Goal: Information Seeking & Learning: Learn about a topic

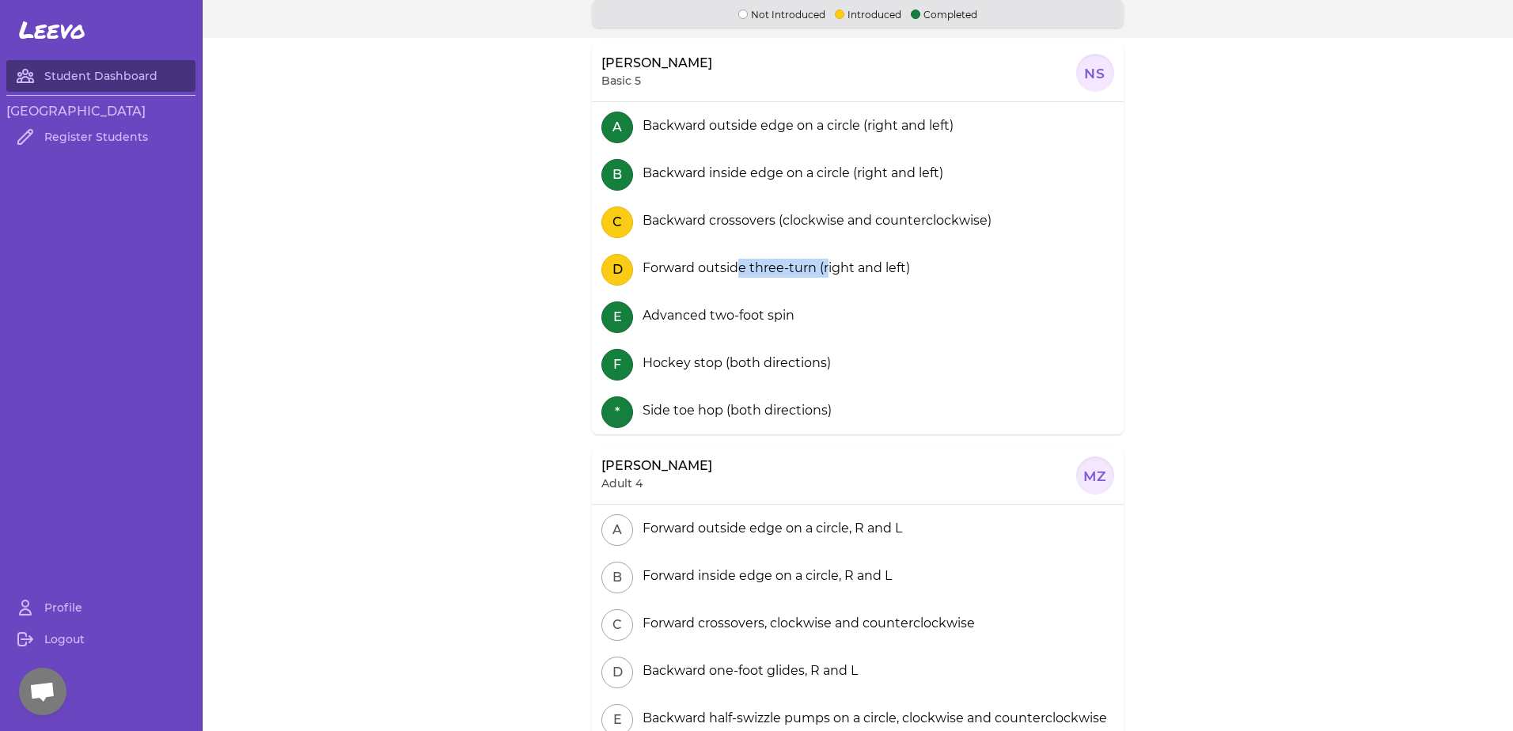
drag, startPoint x: 732, startPoint y: 268, endPoint x: 844, endPoint y: 271, distance: 112.4
click at [844, 271] on div "Forward outside three-turn (right and left)" at bounding box center [773, 268] width 274 height 19
drag, startPoint x: 844, startPoint y: 271, endPoint x: 817, endPoint y: 290, distance: 33.4
click at [817, 290] on div "D Forward outside three-turn (right and left)" at bounding box center [858, 268] width 532 height 47
drag, startPoint x: 784, startPoint y: 269, endPoint x: 749, endPoint y: 274, distance: 35.1
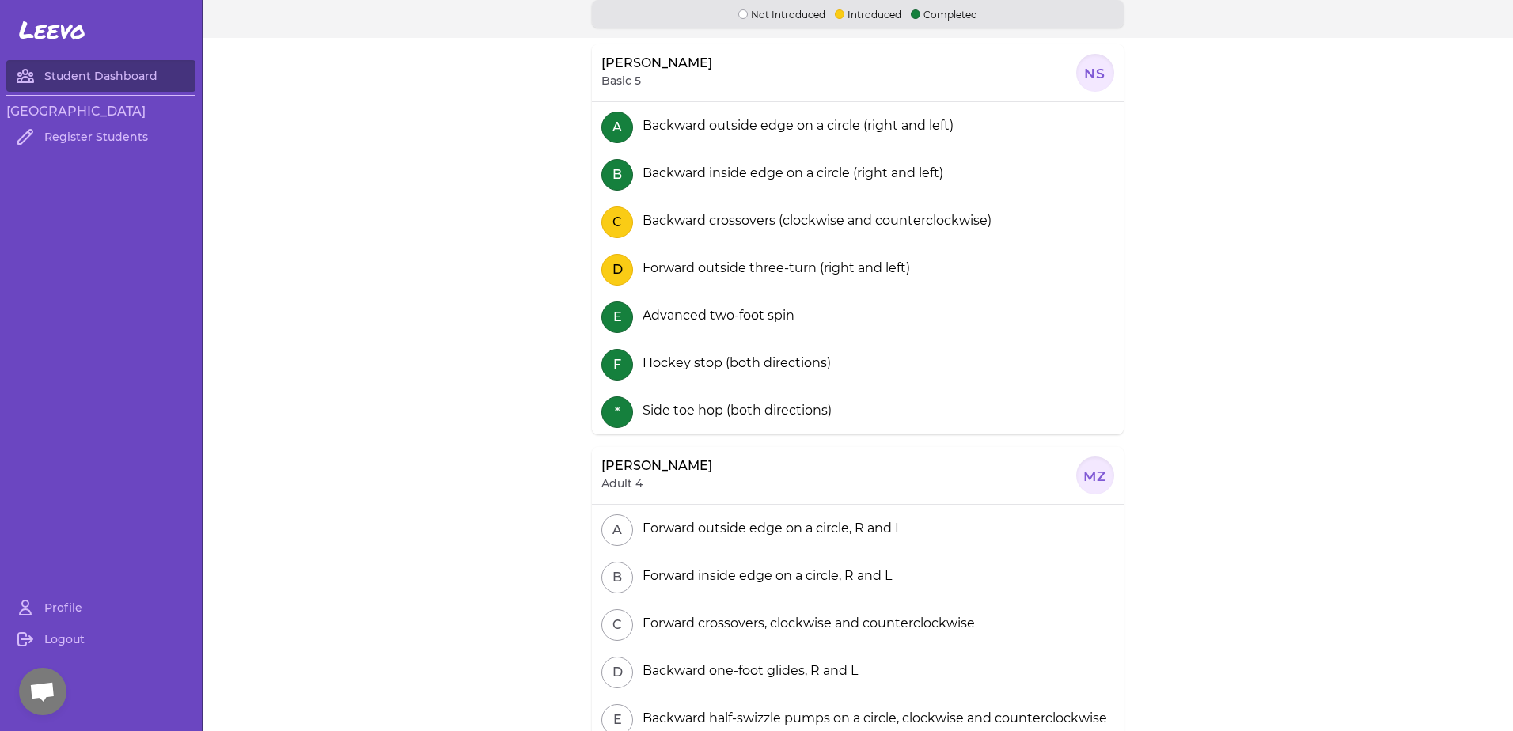
click at [749, 274] on div "Forward outside three-turn (right and left)" at bounding box center [773, 268] width 274 height 19
drag, startPoint x: 749, startPoint y: 274, endPoint x: 730, endPoint y: 272, distance: 19.1
click at [754, 291] on div "D Forward outside three-turn (right and left)" at bounding box center [858, 268] width 532 height 47
drag, startPoint x: 730, startPoint y: 266, endPoint x: 770, endPoint y: 266, distance: 40.4
click at [770, 266] on div "Forward outside three-turn (right and left)" at bounding box center [773, 268] width 274 height 19
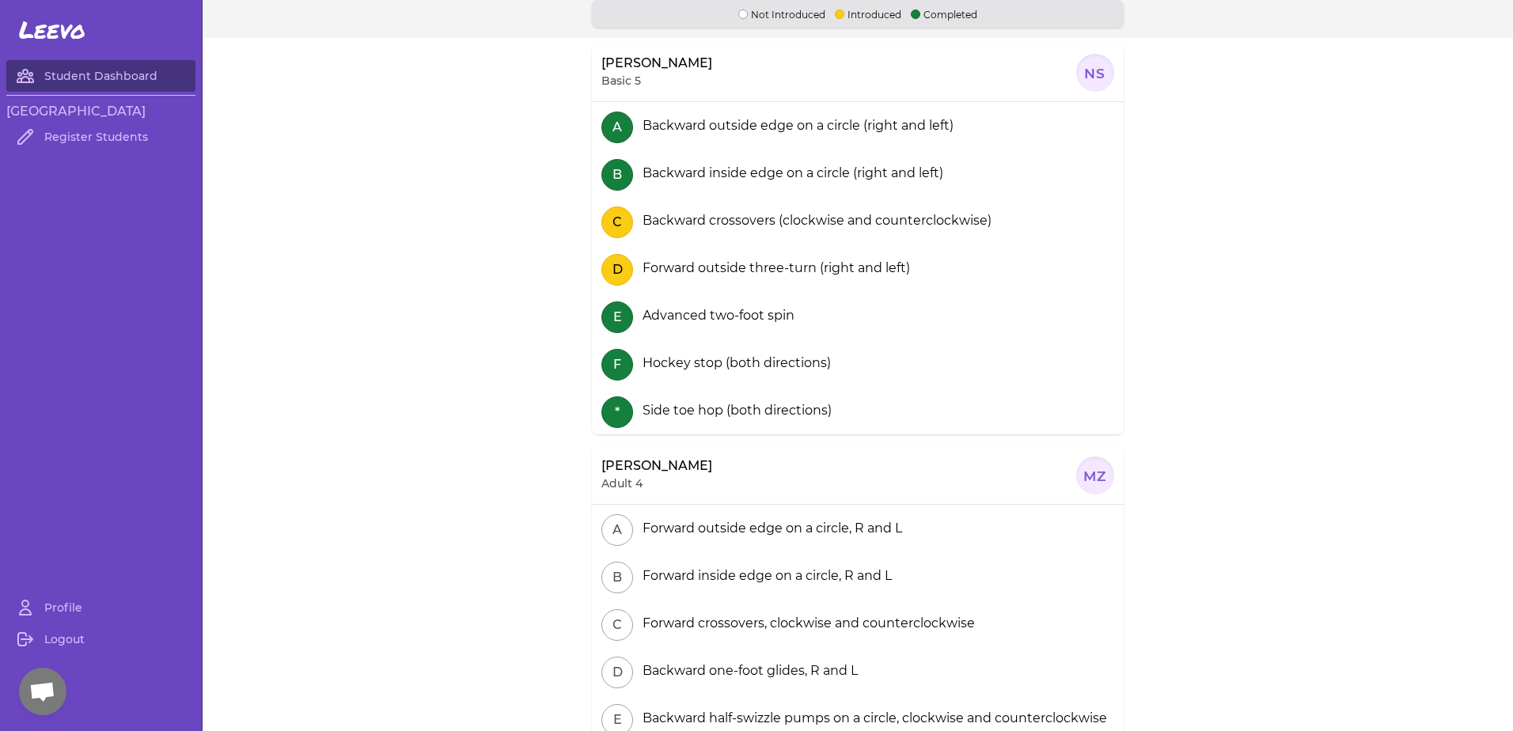
drag, startPoint x: 770, startPoint y: 266, endPoint x: 809, endPoint y: 271, distance: 39.1
click at [817, 271] on div "Forward outside three-turn (right and left)" at bounding box center [773, 268] width 274 height 19
click at [684, 267] on div "Forward outside three-turn (right and left)" at bounding box center [773, 268] width 274 height 19
drag, startPoint x: 684, startPoint y: 267, endPoint x: 712, endPoint y: 270, distance: 27.8
click at [726, 279] on div "D Forward outside three-turn (right and left)" at bounding box center [858, 268] width 532 height 47
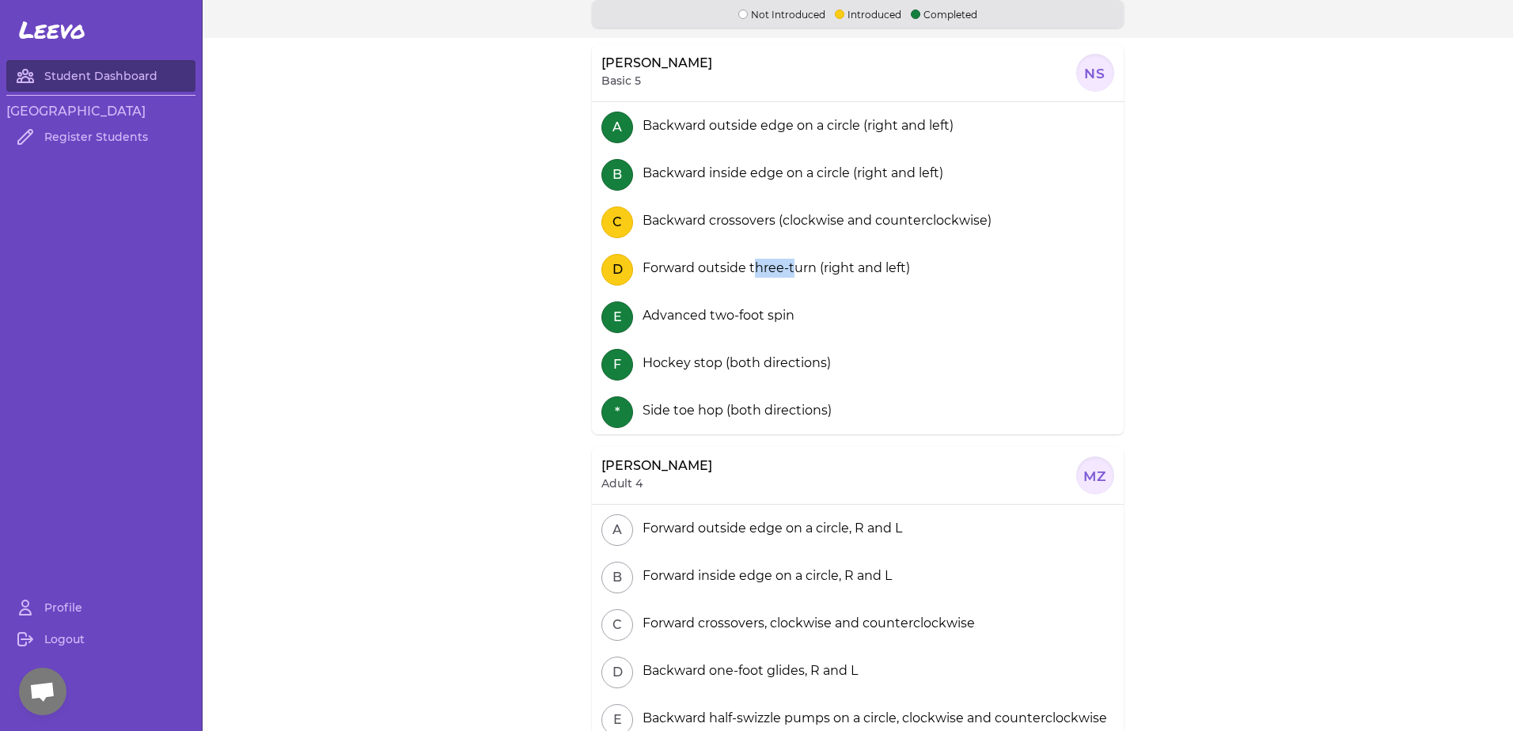
click at [810, 263] on div "Forward outside three-turn (right and left)" at bounding box center [773, 268] width 274 height 19
drag, startPoint x: 810, startPoint y: 263, endPoint x: 817, endPoint y: 271, distance: 11.2
click at [855, 271] on div "Forward outside three-turn (right and left)" at bounding box center [773, 268] width 274 height 19
drag, startPoint x: 808, startPoint y: 271, endPoint x: 709, endPoint y: 267, distance: 99.0
click at [709, 267] on div "Forward outside three-turn (right and left)" at bounding box center [773, 268] width 274 height 19
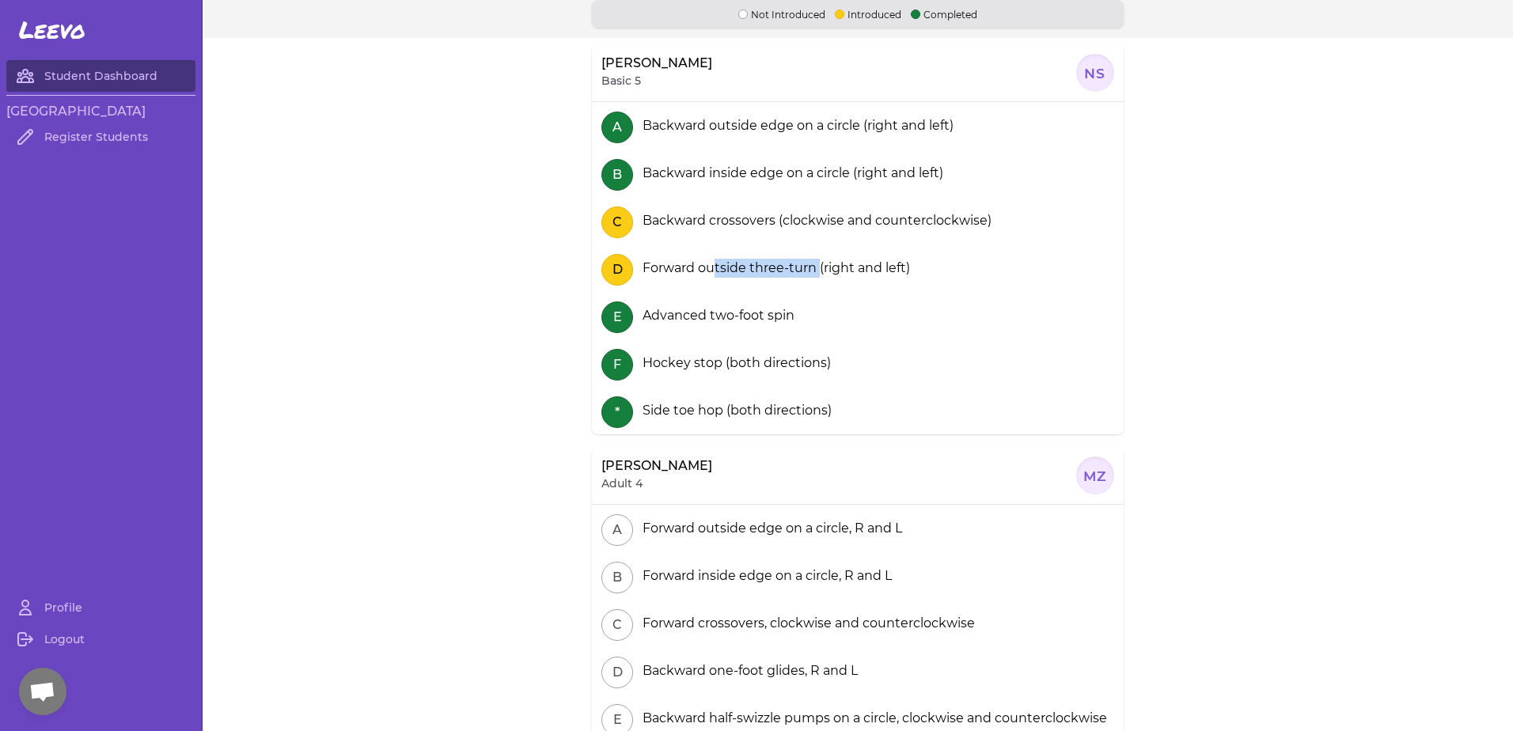
drag, startPoint x: 709, startPoint y: 267, endPoint x: 773, endPoint y: 288, distance: 67.6
click at [773, 288] on div "D Forward outside three-turn (right and left)" at bounding box center [858, 268] width 532 height 47
drag, startPoint x: 691, startPoint y: 232, endPoint x: 687, endPoint y: 201, distance: 31.1
click at [687, 201] on section "A Backward outside edge on a circle (right and left) B Backward inside edge on …" at bounding box center [858, 268] width 532 height 332
drag, startPoint x: 687, startPoint y: 201, endPoint x: 742, endPoint y: 276, distance: 93.4
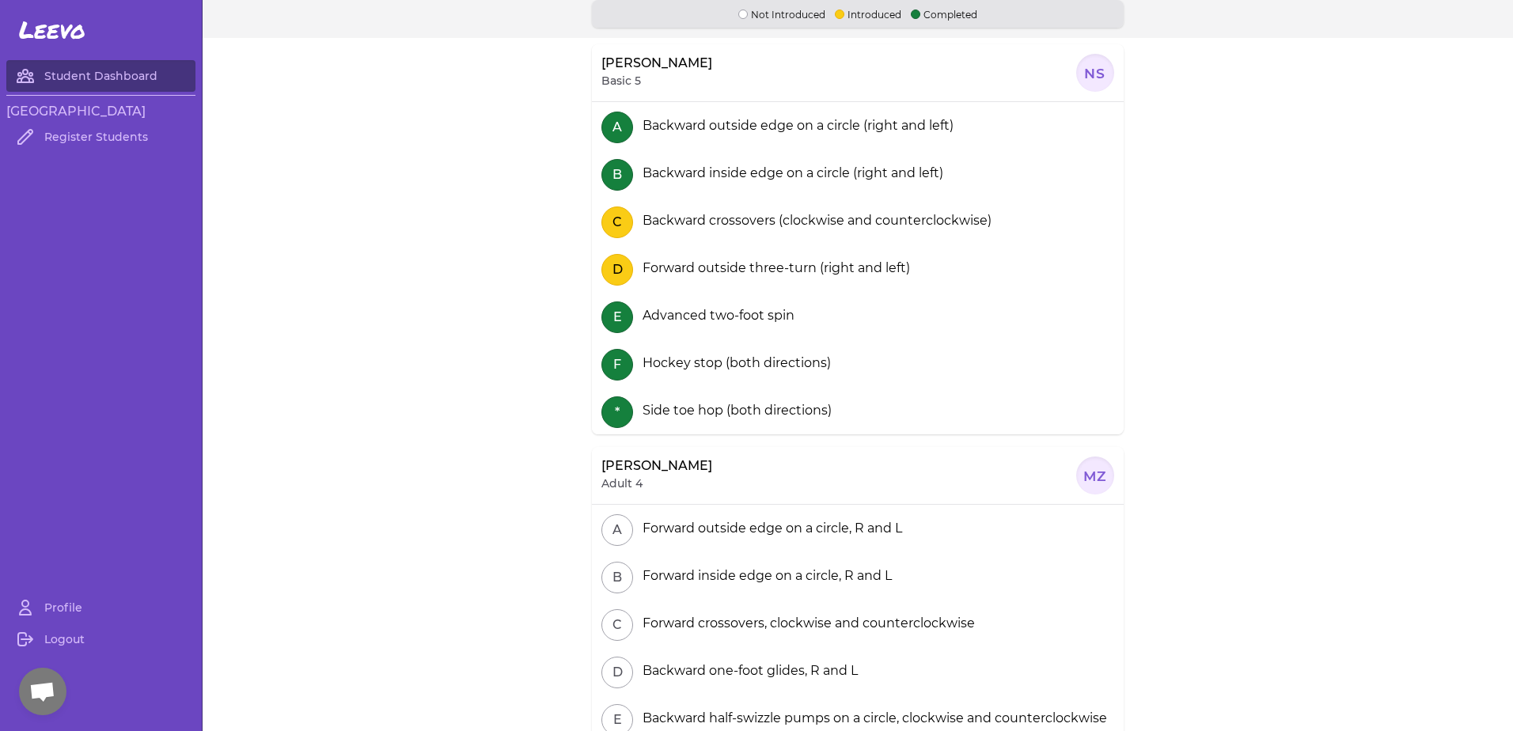
click at [742, 276] on div "Forward outside three-turn (right and left)" at bounding box center [773, 268] width 274 height 19
drag, startPoint x: 718, startPoint y: 233, endPoint x: 739, endPoint y: 270, distance: 41.8
click at [739, 270] on section "A Backward outside edge on a circle (right and left) B Backward inside edge on …" at bounding box center [858, 268] width 532 height 332
drag, startPoint x: 739, startPoint y: 270, endPoint x: 763, endPoint y: 296, distance: 35.3
click at [763, 296] on div "E Advanced two-foot spin" at bounding box center [858, 315] width 532 height 47
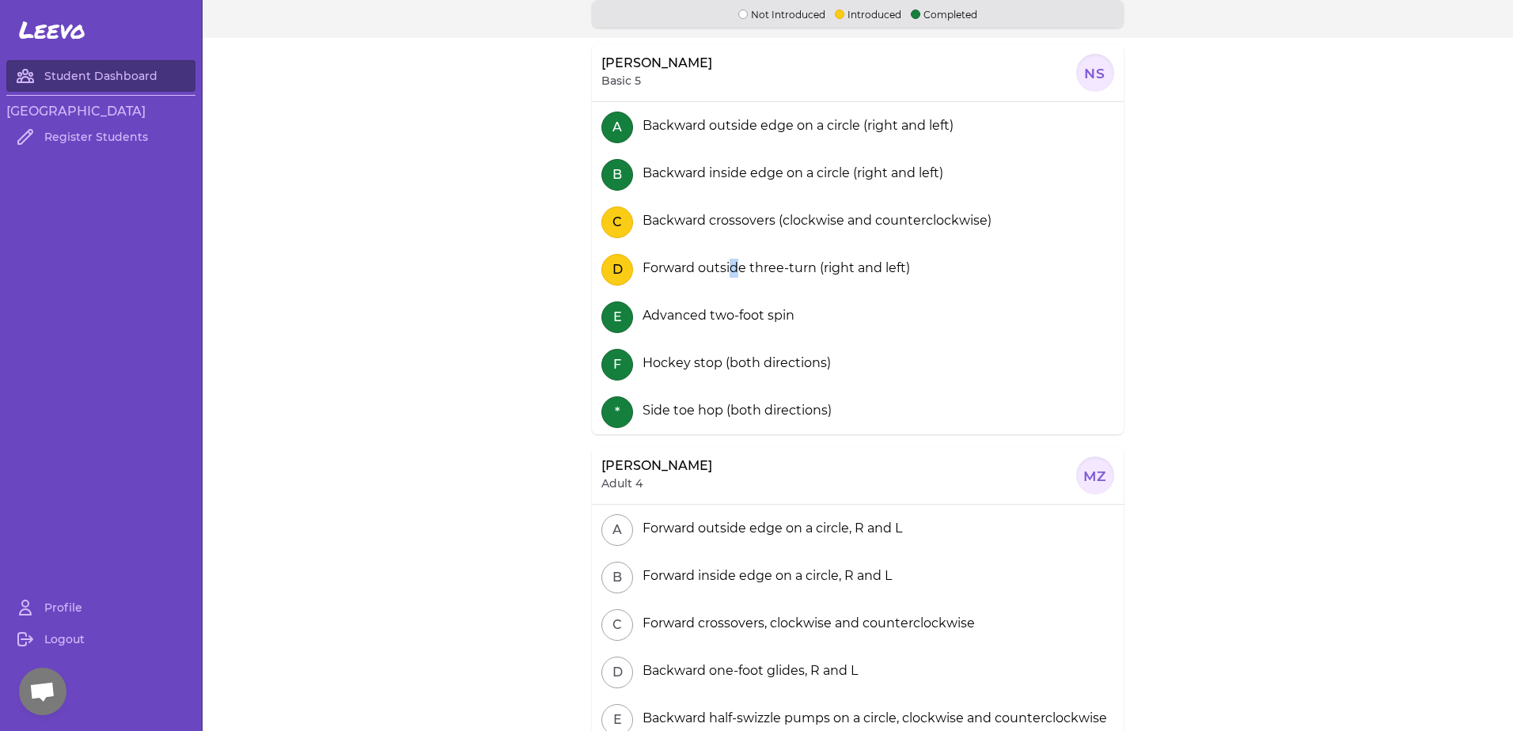
drag, startPoint x: 720, startPoint y: 229, endPoint x: 718, endPoint y: 222, distance: 8.1
click at [718, 222] on section "A Backward outside edge on a circle (right and left) B Backward inside edge on …" at bounding box center [858, 268] width 532 height 332
drag, startPoint x: 718, startPoint y: 222, endPoint x: 772, endPoint y: 279, distance: 78.9
click at [789, 301] on div "E Advanced two-foot spin" at bounding box center [858, 315] width 532 height 47
click at [737, 248] on section "A Backward outside edge on a circle (right and left) B Backward inside edge on …" at bounding box center [858, 268] width 532 height 332
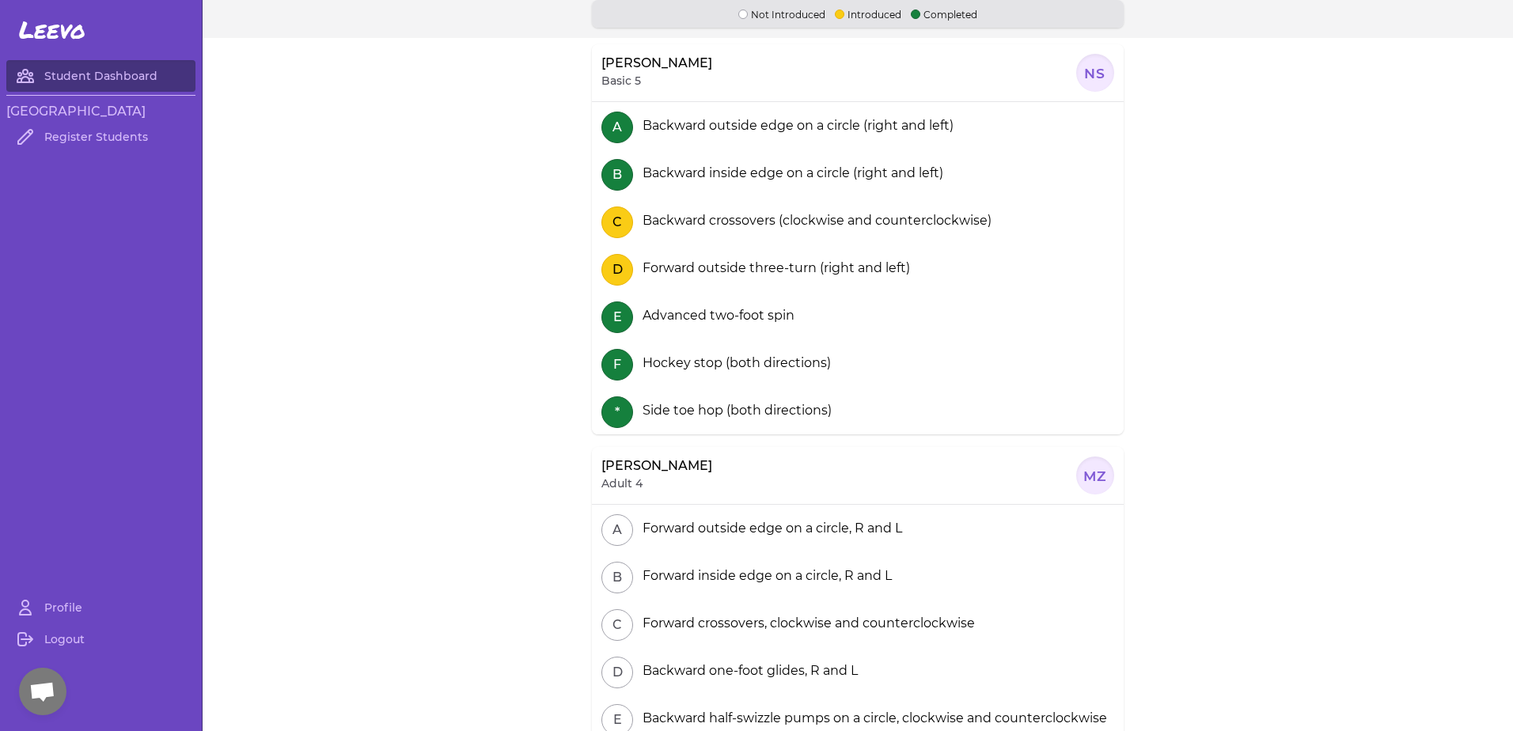
drag, startPoint x: 737, startPoint y: 248, endPoint x: 741, endPoint y: 279, distance: 31.0
click at [754, 282] on div "D Forward outside three-turn (right and left)" at bounding box center [858, 268] width 532 height 47
drag, startPoint x: 731, startPoint y: 256, endPoint x: 725, endPoint y: 210, distance: 46.3
click at [725, 210] on section "A Backward outside edge on a circle (right and left) B Backward inside edge on …" at bounding box center [858, 268] width 532 height 332
drag, startPoint x: 725, startPoint y: 210, endPoint x: 821, endPoint y: 298, distance: 129.9
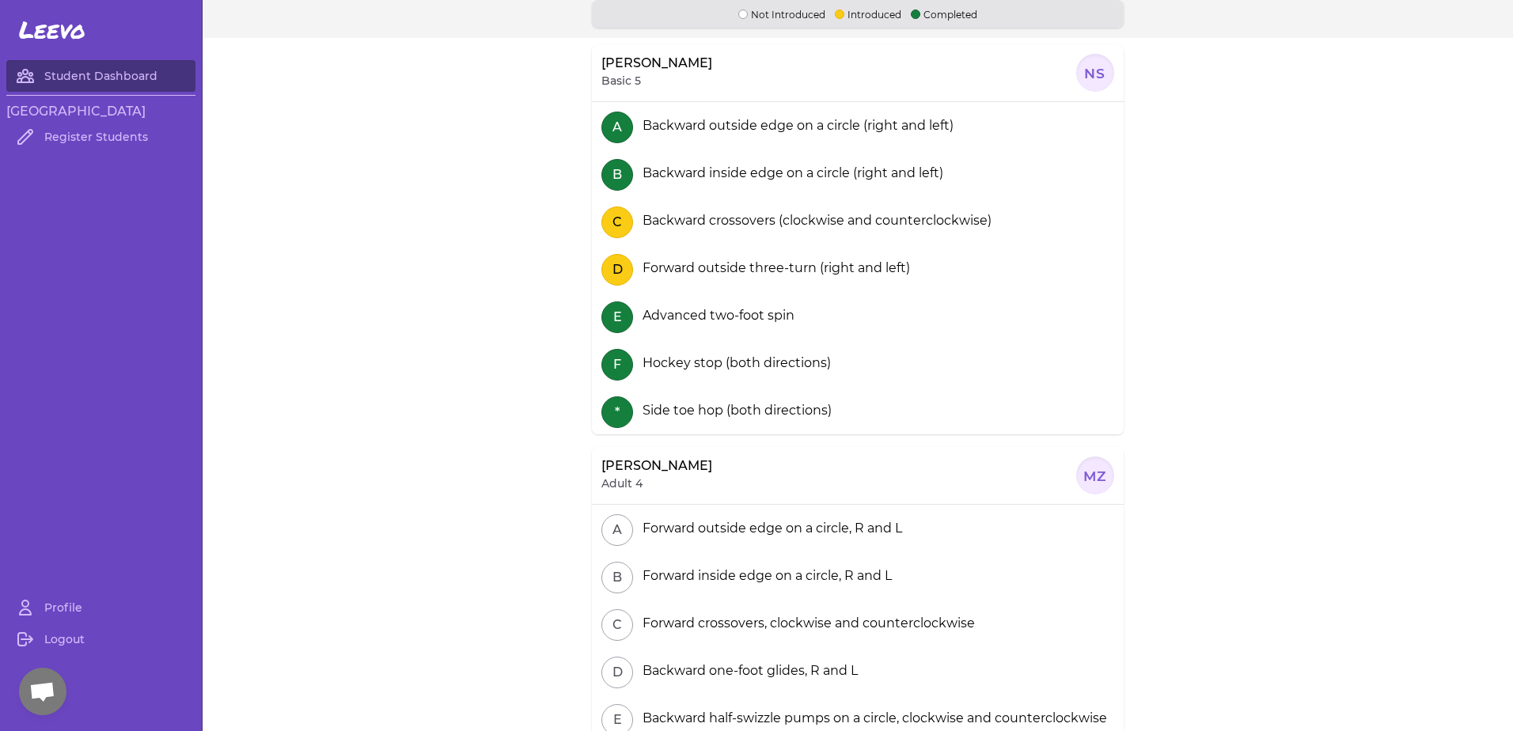
click at [821, 298] on div "E Advanced two-foot spin" at bounding box center [858, 315] width 532 height 47
drag, startPoint x: 692, startPoint y: 269, endPoint x: 701, endPoint y: 281, distance: 15.2
click at [701, 281] on section "A Backward outside edge on a circle (right and left) B Backward inside edge on …" at bounding box center [858, 268] width 532 height 332
click at [726, 301] on div "E Advanced two-foot spin" at bounding box center [858, 315] width 532 height 47
click at [691, 229] on section "A Backward outside edge on a circle (right and left) B Backward inside edge on …" at bounding box center [858, 268] width 532 height 332
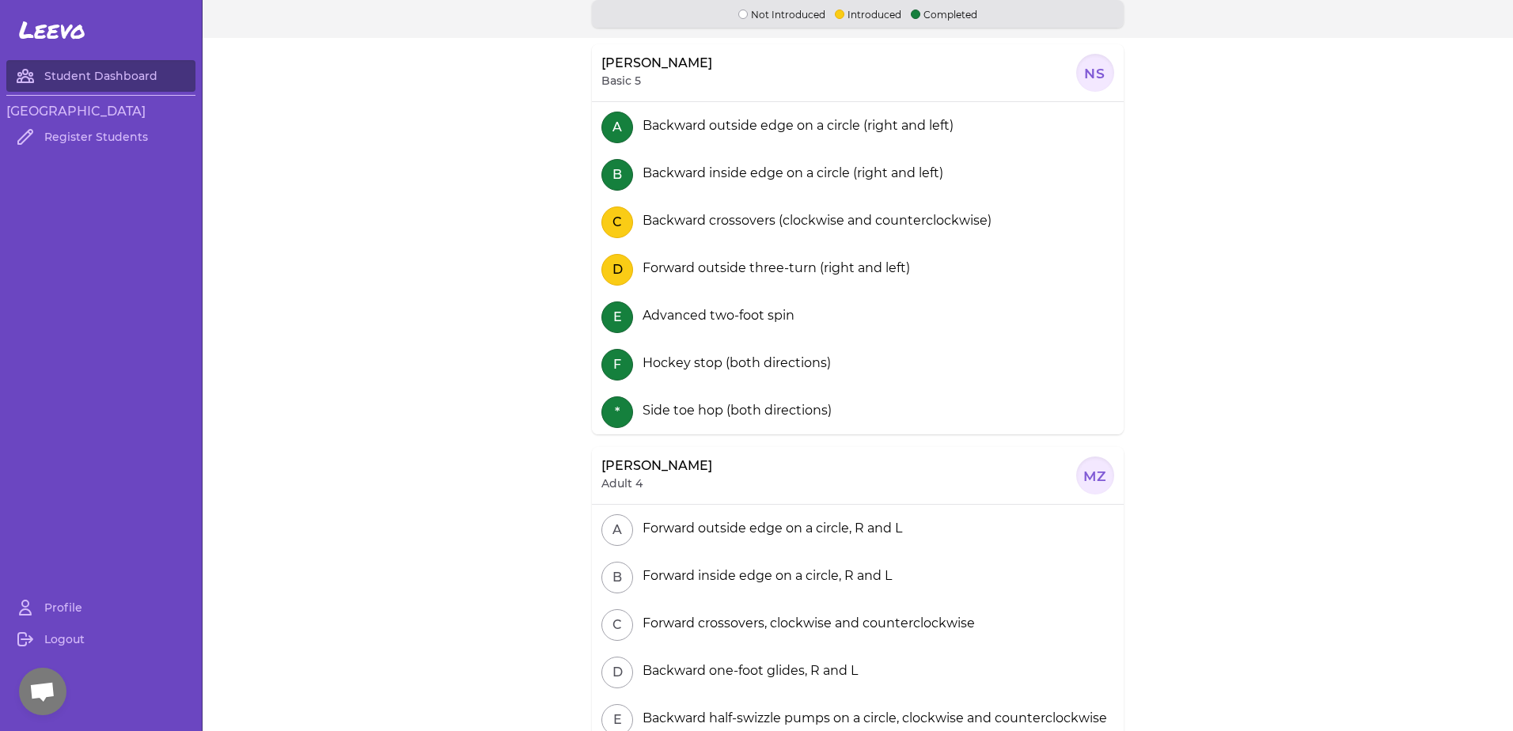
drag, startPoint x: 691, startPoint y: 229, endPoint x: 781, endPoint y: 300, distance: 114.4
click at [781, 300] on div "E Advanced two-foot spin" at bounding box center [858, 315] width 532 height 47
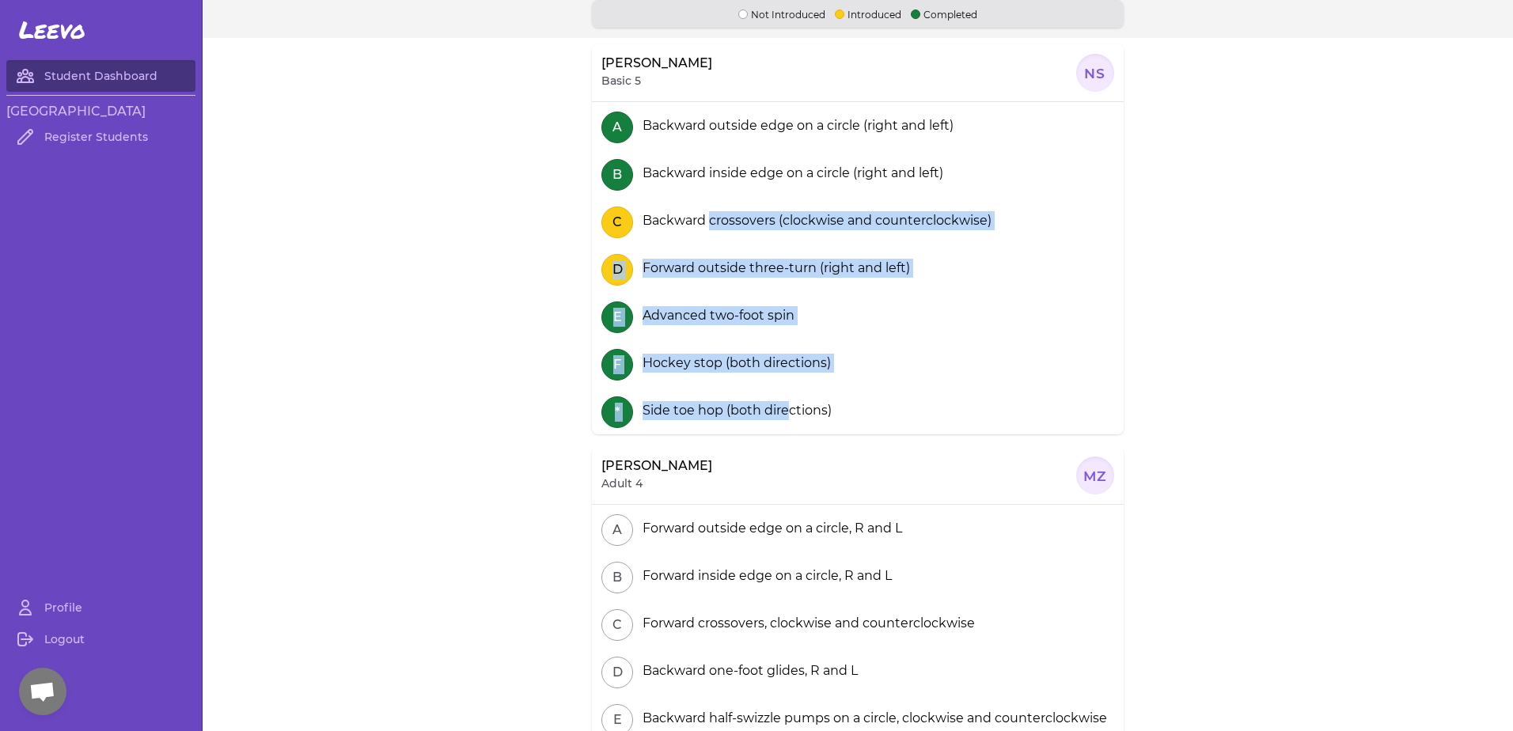
drag, startPoint x: 709, startPoint y: 233, endPoint x: 782, endPoint y: 391, distance: 173.5
click at [782, 391] on section "A Backward outside edge on a circle (right and left) B Backward inside edge on …" at bounding box center [858, 268] width 532 height 332
drag, startPoint x: 782, startPoint y: 391, endPoint x: 744, endPoint y: 397, distance: 38.5
click at [781, 409] on div "Side toe hop (both directions)" at bounding box center [733, 410] width 195 height 19
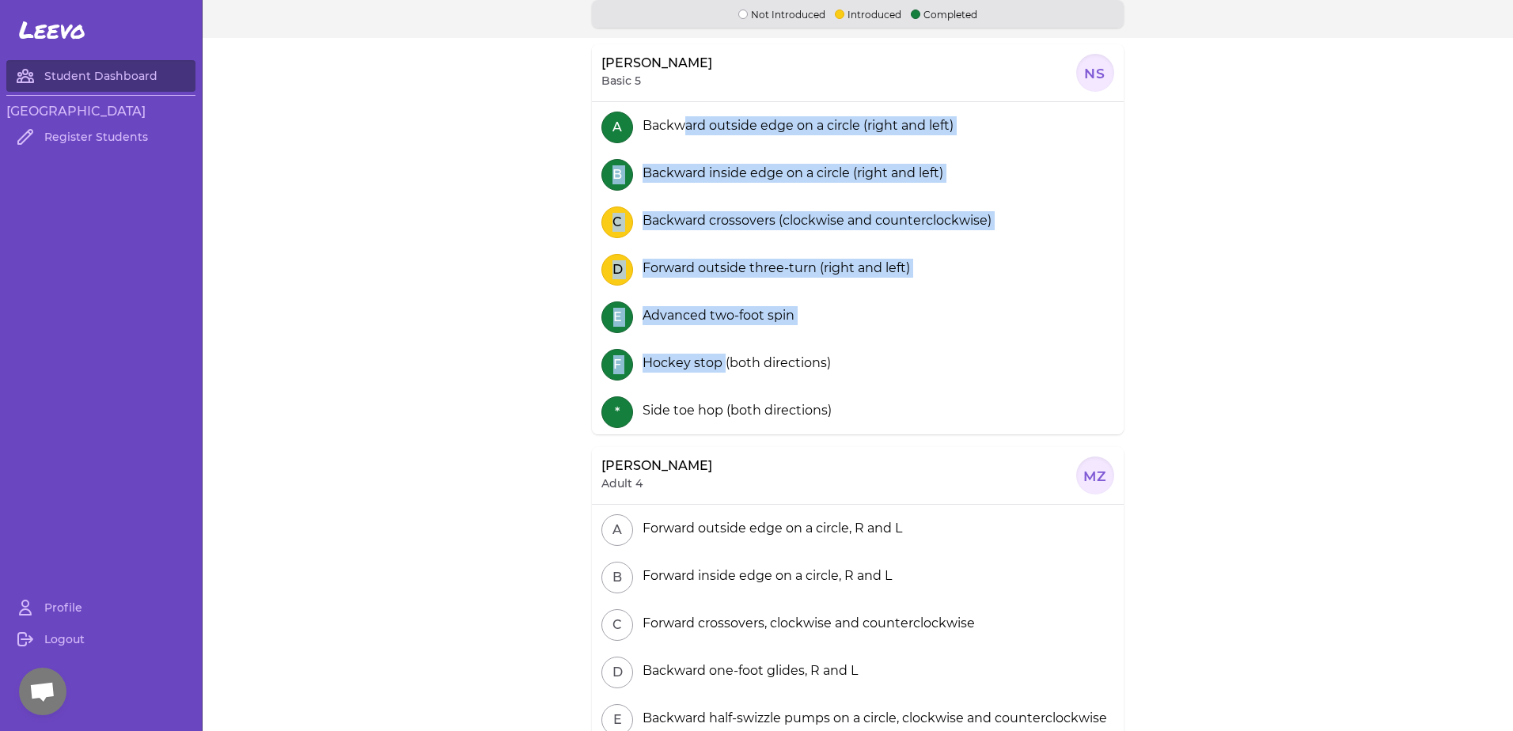
drag, startPoint x: 720, startPoint y: 349, endPoint x: 674, endPoint y: 143, distance: 210.8
click at [674, 143] on section "A Backward outside edge on a circle (right and left) B Backward inside edge on …" at bounding box center [858, 268] width 532 height 332
drag, startPoint x: 674, startPoint y: 143, endPoint x: 749, endPoint y: 271, distance: 148.6
click at [769, 308] on div "Advanced two-foot spin" at bounding box center [715, 315] width 158 height 19
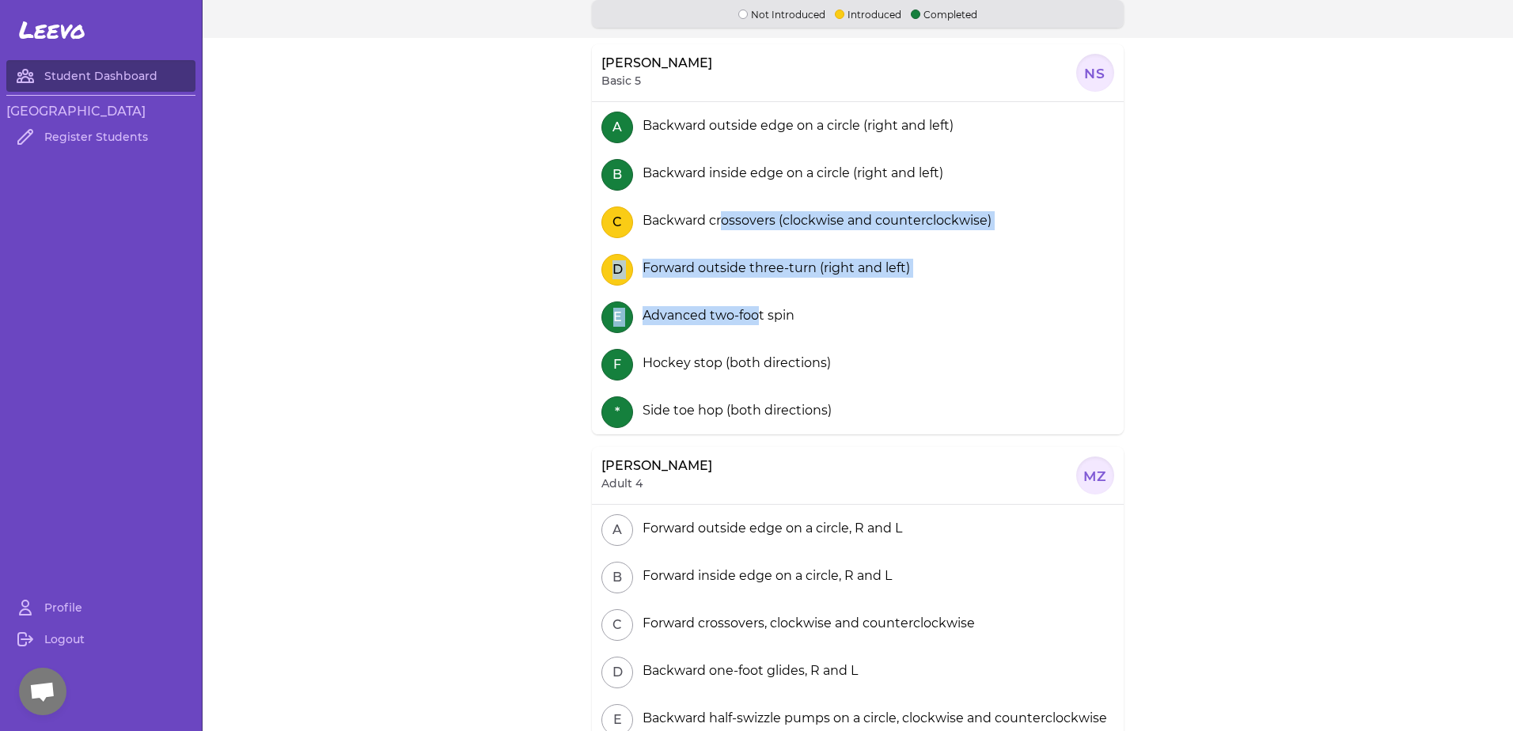
click at [754, 302] on section "A Backward outside edge on a circle (right and left) B Backward inside edge on …" at bounding box center [858, 268] width 532 height 332
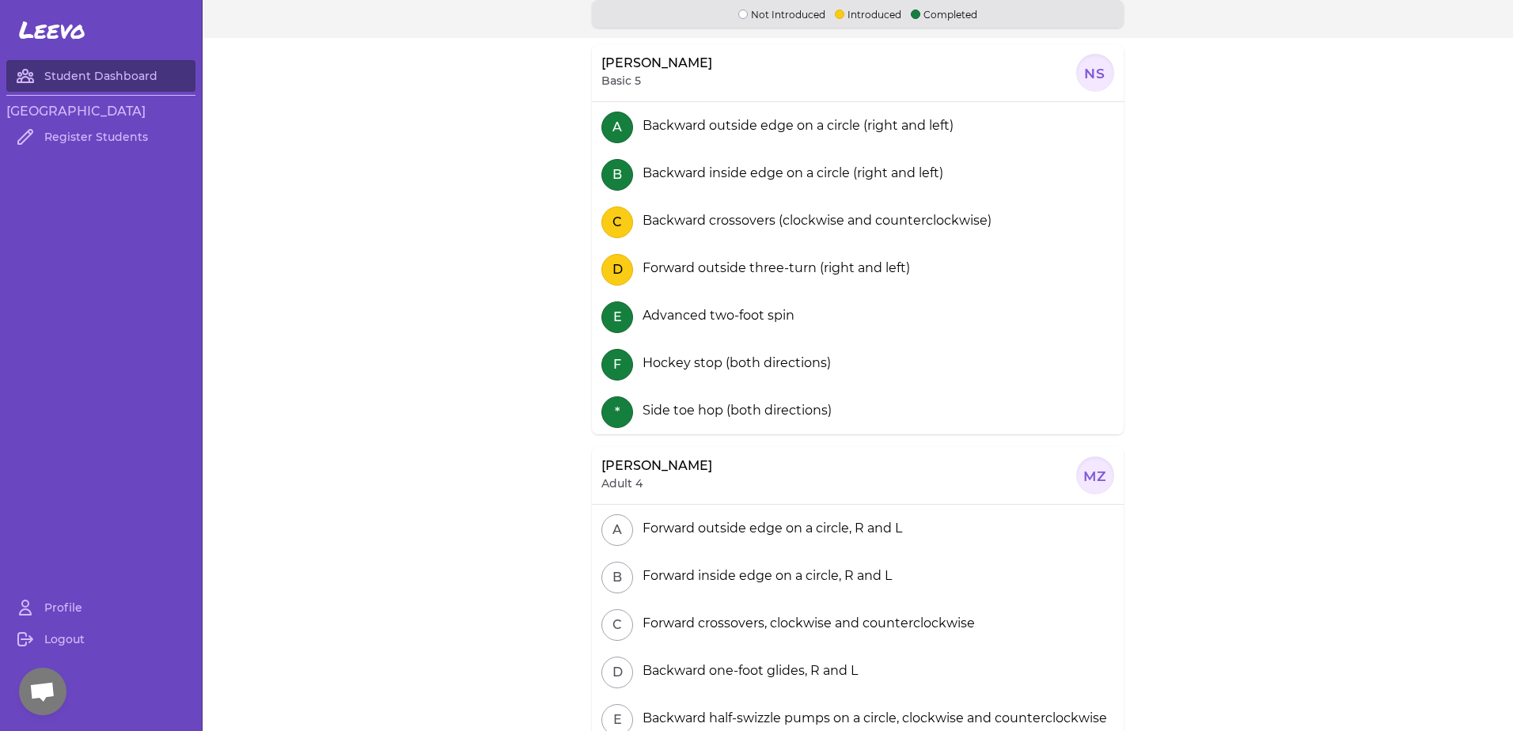
drag, startPoint x: 754, startPoint y: 302, endPoint x: 760, endPoint y: 341, distance: 39.2
click at [760, 341] on div "F Hockey stop (both directions)" at bounding box center [858, 362] width 532 height 47
drag, startPoint x: 707, startPoint y: 260, endPoint x: 703, endPoint y: 176, distance: 84.0
click at [703, 176] on section "A Backward outside edge on a circle (right and left) B Backward inside edge on …" at bounding box center [858, 268] width 532 height 332
drag, startPoint x: 703, startPoint y: 176, endPoint x: 817, endPoint y: 313, distance: 178.1
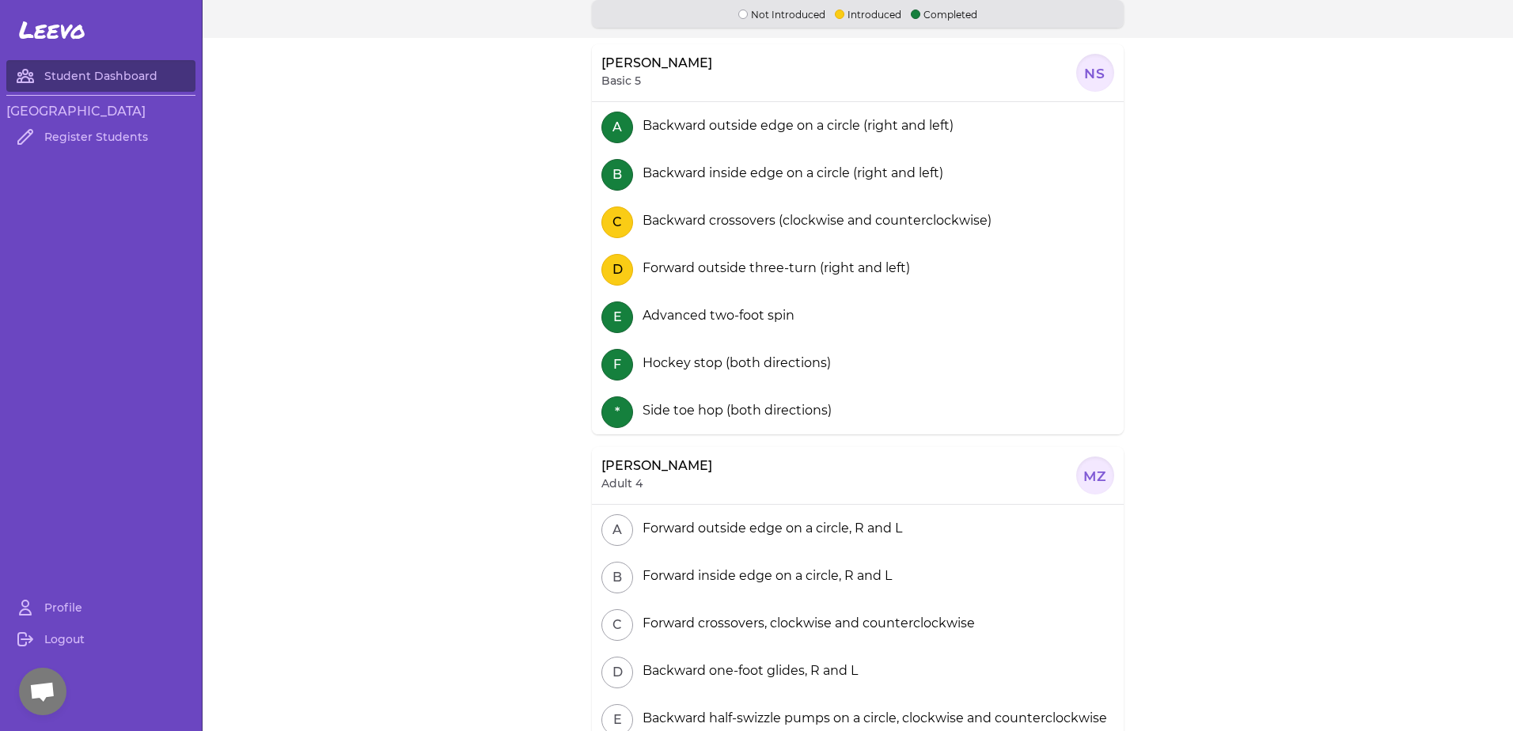
click at [817, 313] on div "E Advanced two-foot spin" at bounding box center [858, 315] width 532 height 47
click at [738, 257] on section "A Backward outside edge on a circle (right and left) B Backward inside edge on …" at bounding box center [858, 268] width 532 height 332
drag, startPoint x: 738, startPoint y: 257, endPoint x: 761, endPoint y: 337, distance: 83.1
click at [761, 337] on div "E Advanced two-foot spin" at bounding box center [858, 315] width 532 height 47
click at [693, 188] on section "A Backward outside edge on a circle (right and left) B Backward inside edge on …" at bounding box center [858, 268] width 532 height 332
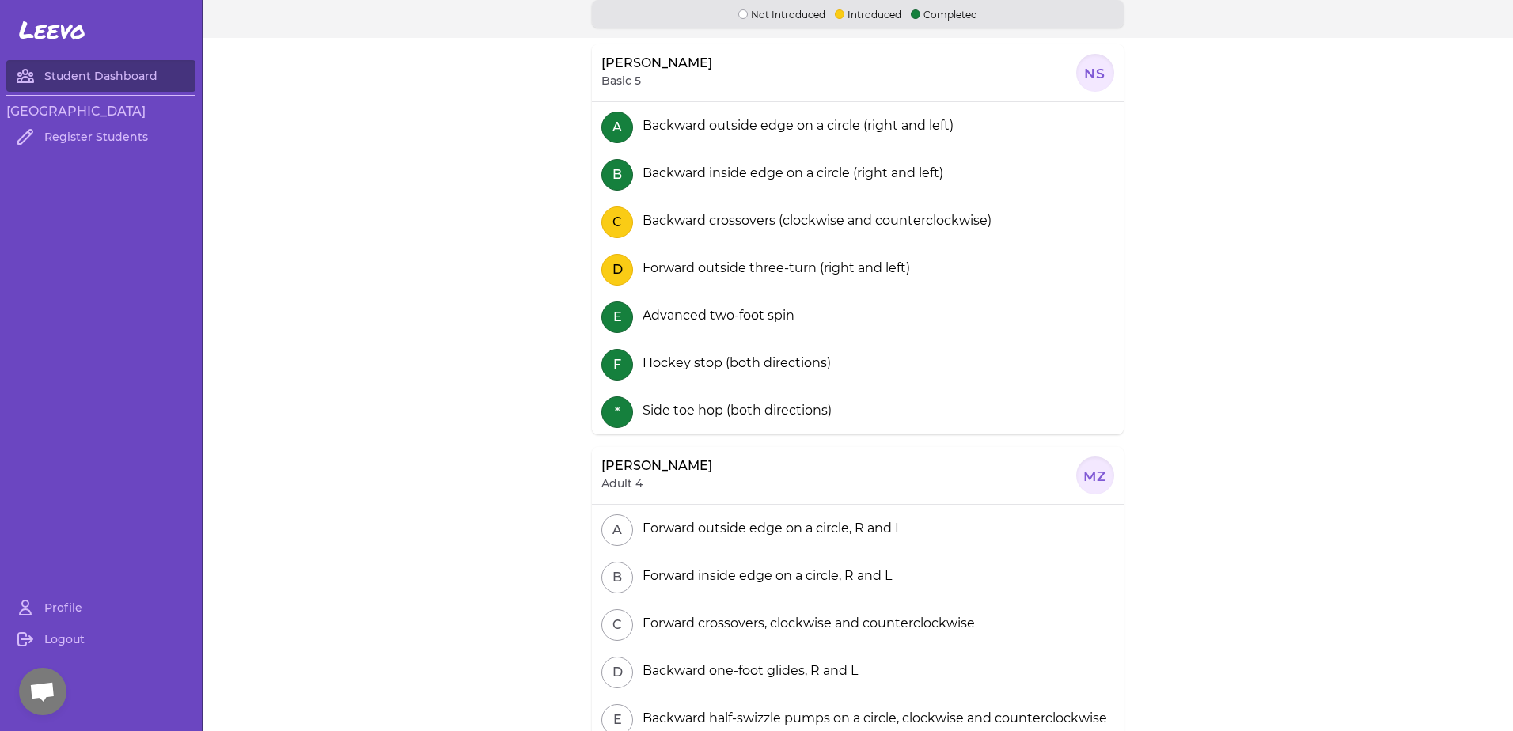
drag, startPoint x: 693, startPoint y: 188, endPoint x: 794, endPoint y: 313, distance: 159.8
click at [797, 321] on div "E Advanced two-foot spin" at bounding box center [858, 315] width 532 height 47
click at [740, 267] on section "A Backward outside edge on a circle (right and left) B Backward inside edge on …" at bounding box center [858, 268] width 532 height 332
drag
click at [756, 310] on div "Advanced two-foot spin" at bounding box center [715, 315] width 158 height 19
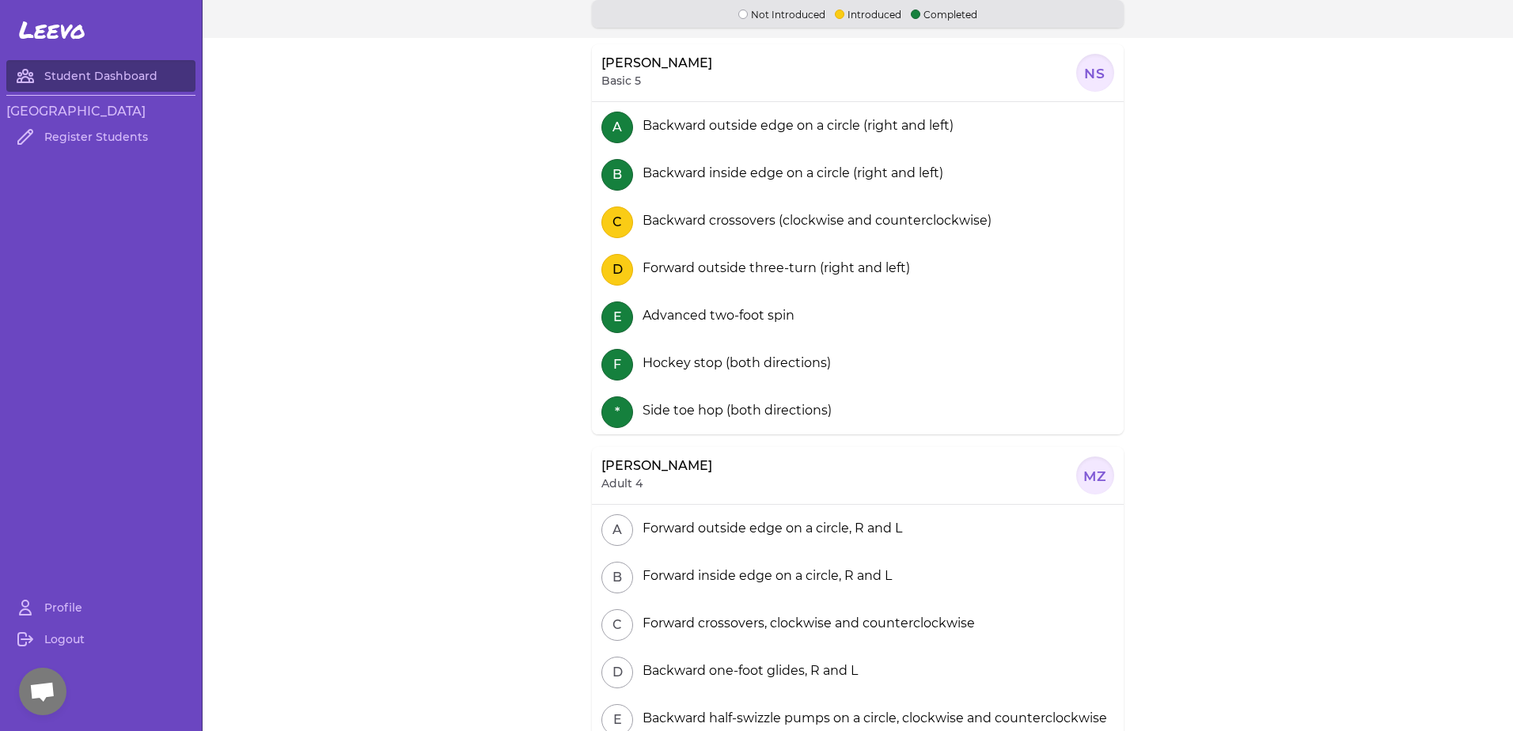
click at [718, 220] on section "A Backward outside edge on a circle (right and left) B Backward inside edge on …" at bounding box center [858, 268] width 532 height 332
click at [818, 304] on div "E Advanced two-foot spin" at bounding box center [858, 315] width 532 height 47
